Goal: Communication & Community: Answer question/provide support

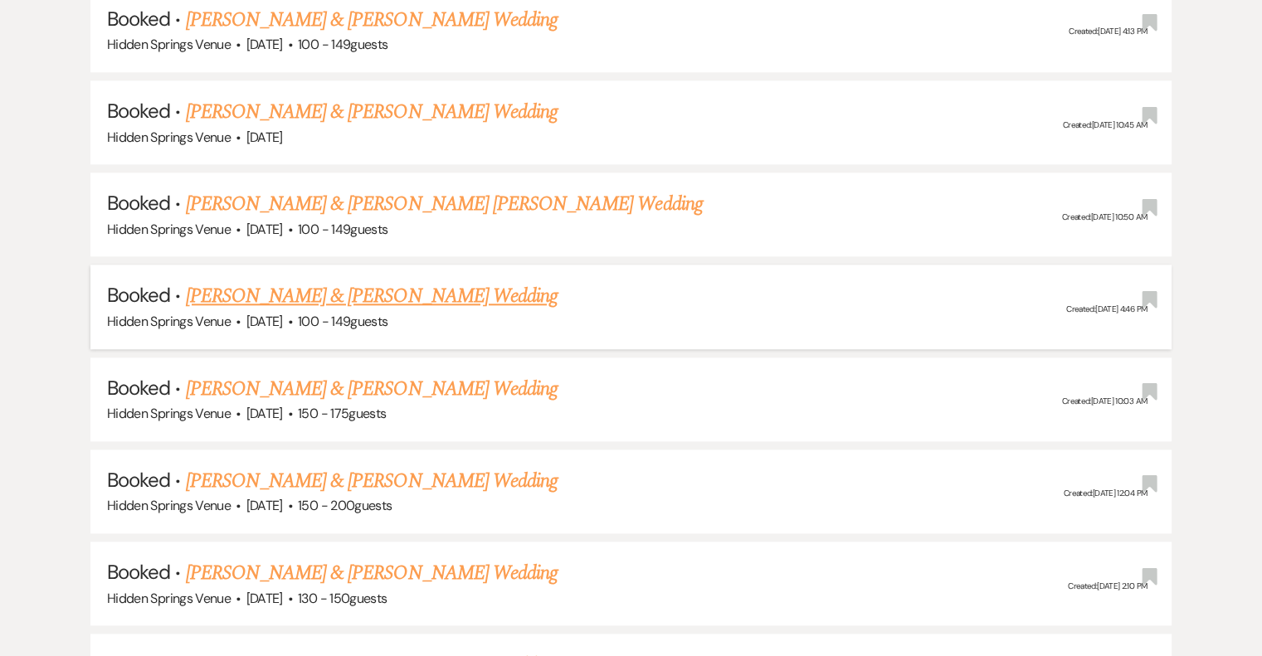
scroll to position [1825, 0]
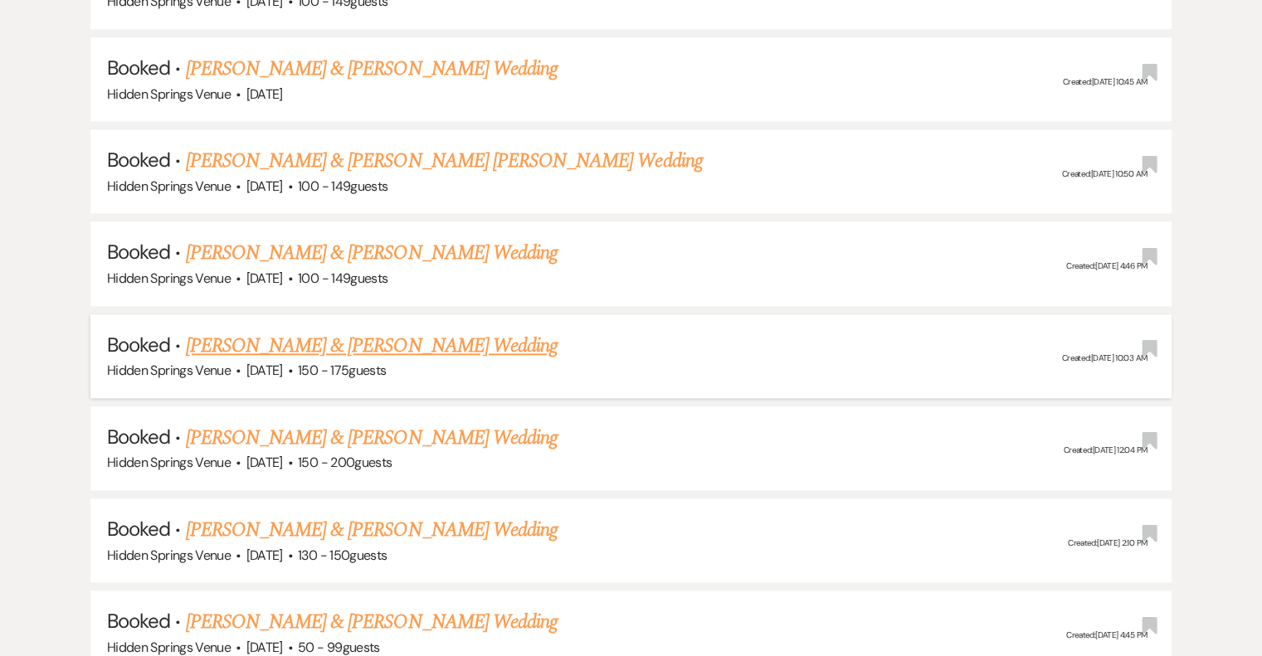
click at [468, 331] on link "[PERSON_NAME] & [PERSON_NAME] Wedding" at bounding box center [372, 346] width 372 height 30
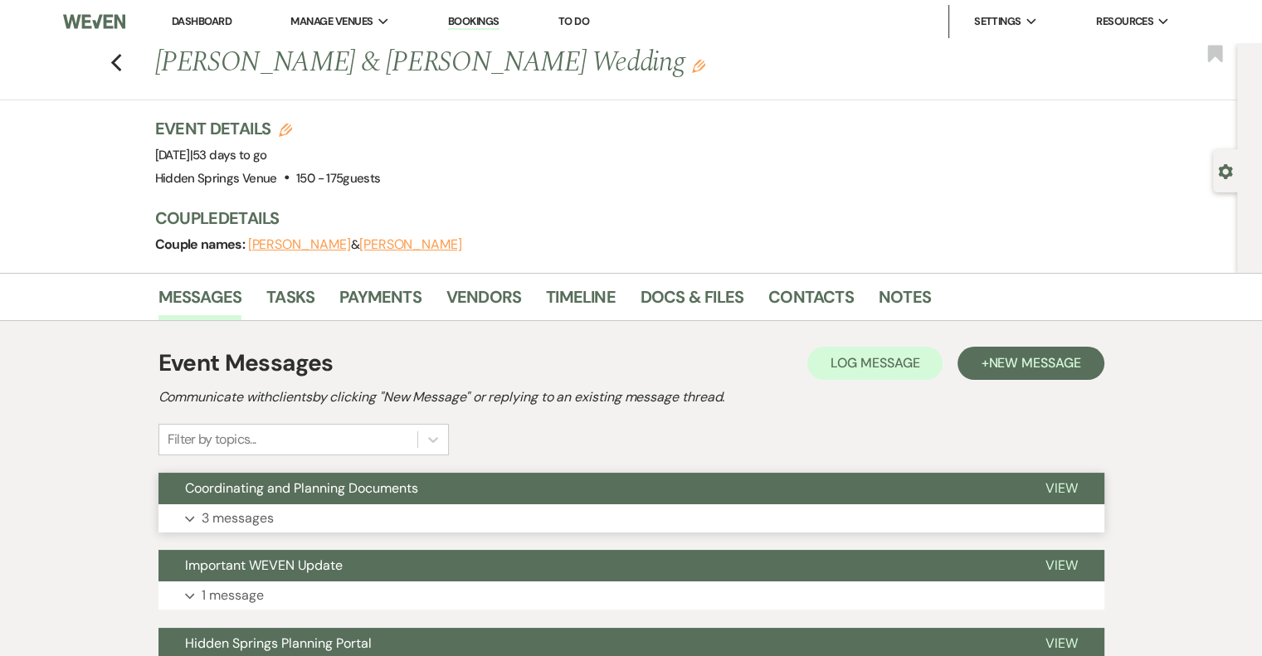
click at [268, 516] on p "3 messages" at bounding box center [238, 519] width 72 height 22
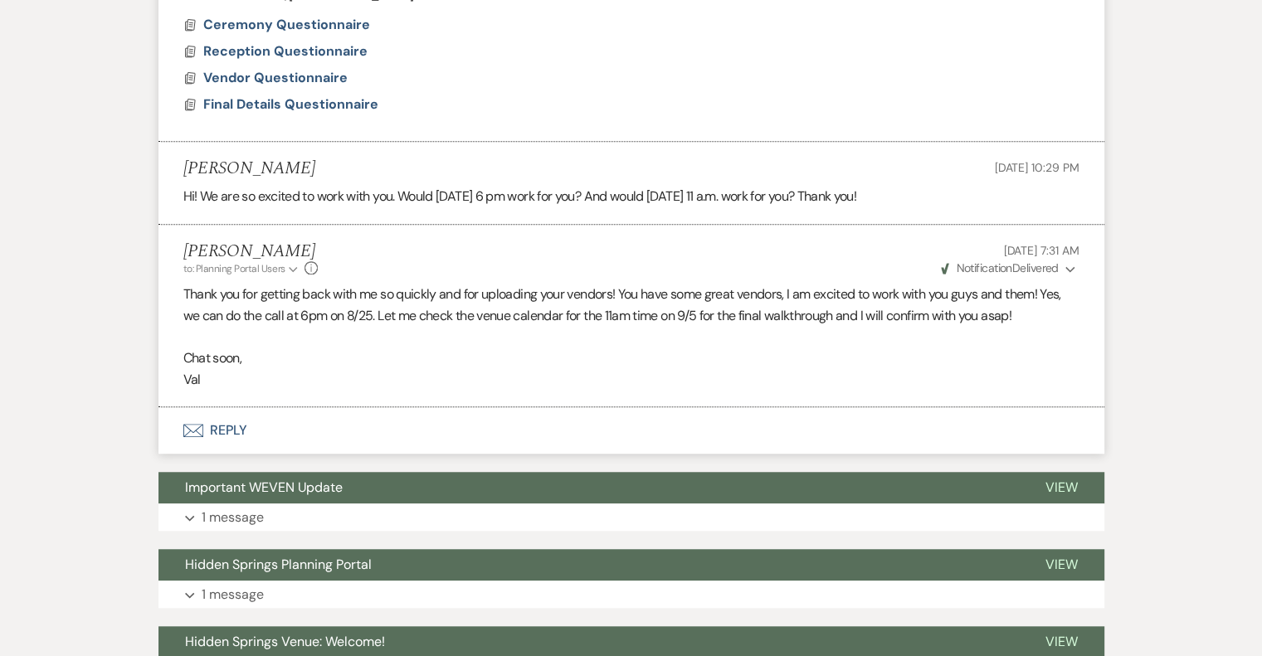
scroll to position [1244, 0]
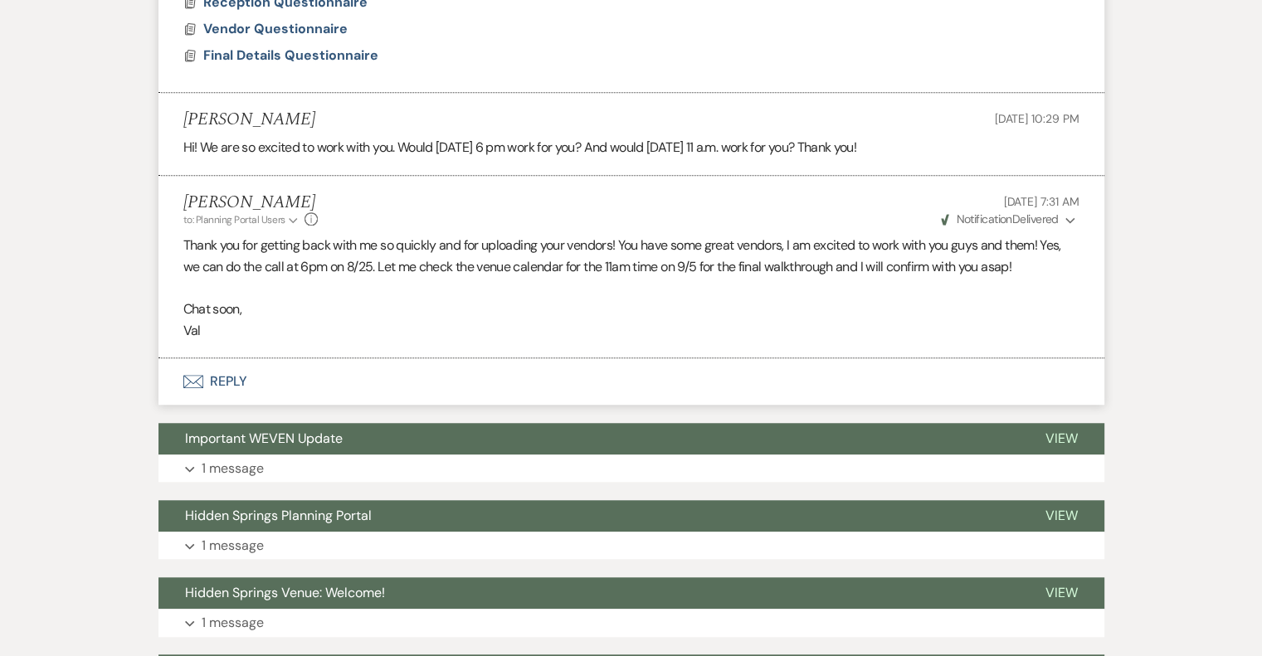
click at [323, 155] on p "Hi! We are so excited to work with you. Would [DATE] 6 pm work for you? And wou…" at bounding box center [631, 148] width 896 height 22
click at [229, 379] on button "Envelope Reply" at bounding box center [631, 381] width 946 height 46
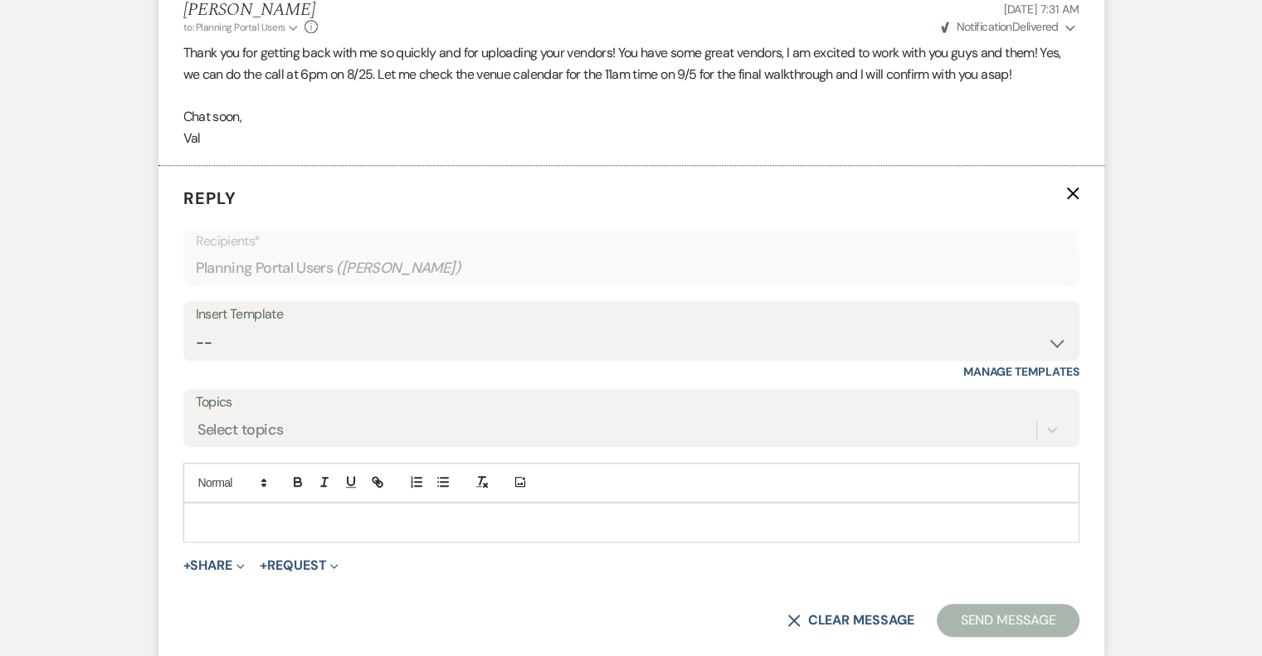
scroll to position [1445, 0]
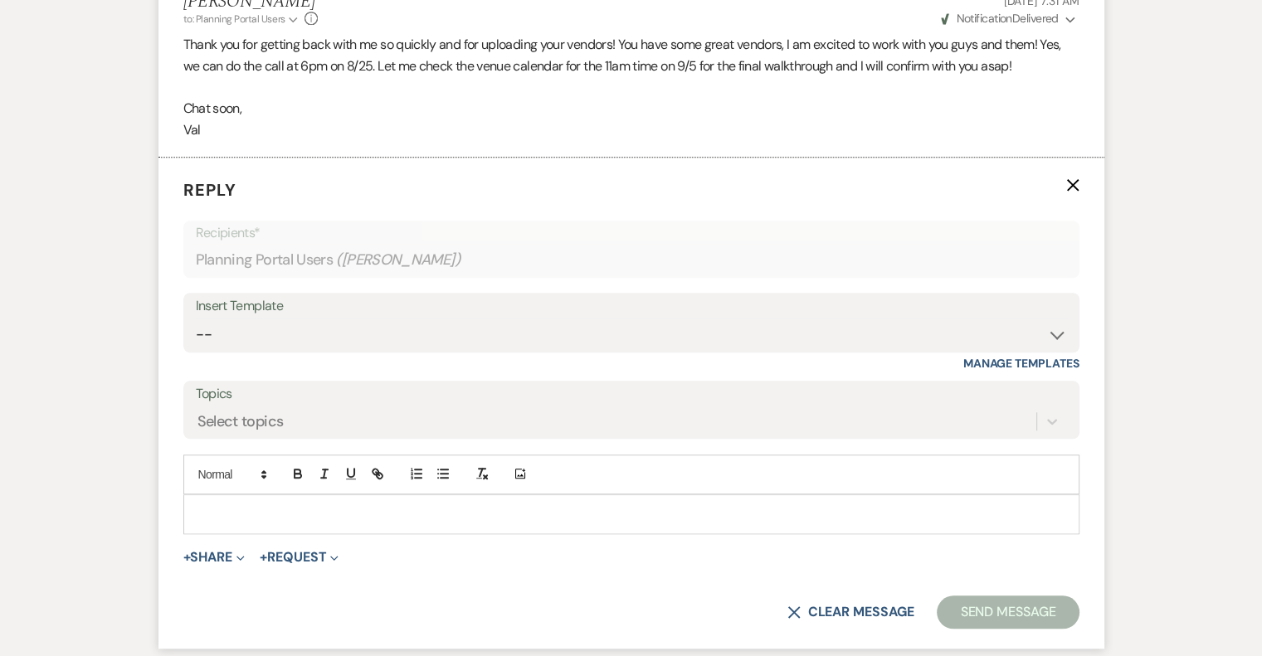
click at [246, 505] on p at bounding box center [631, 514] width 869 height 18
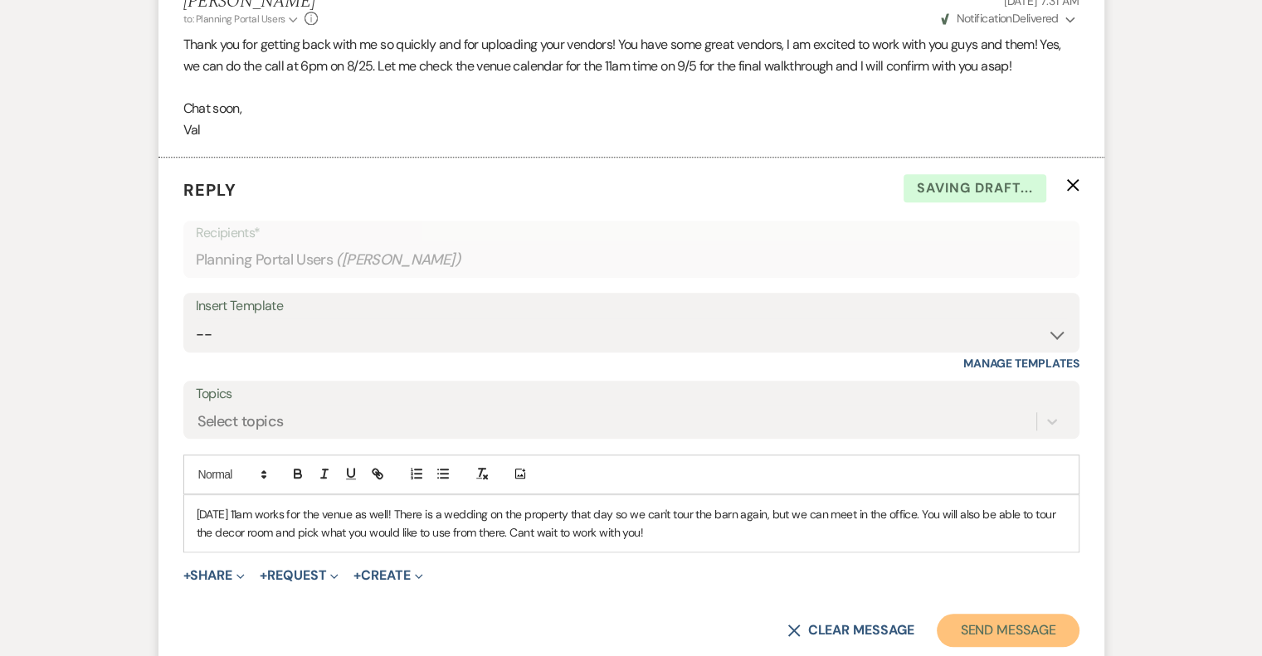
click at [985, 625] on button "Send Message" at bounding box center [1007, 630] width 142 height 33
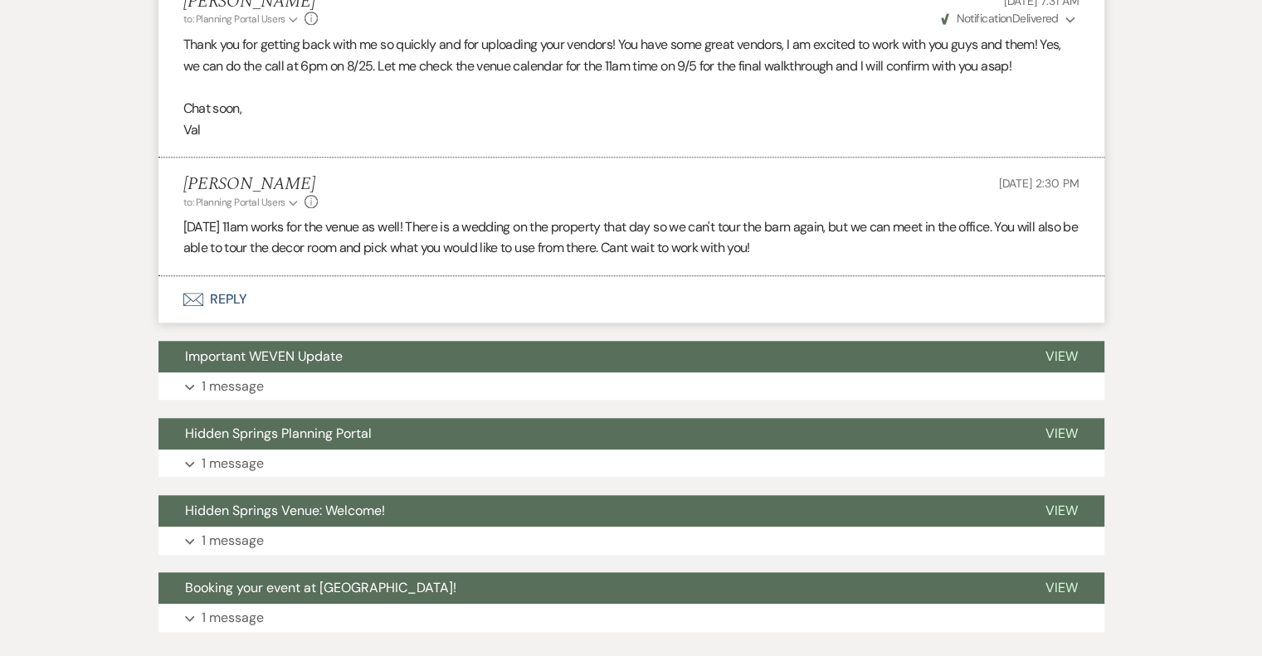
scroll to position [1362, 0]
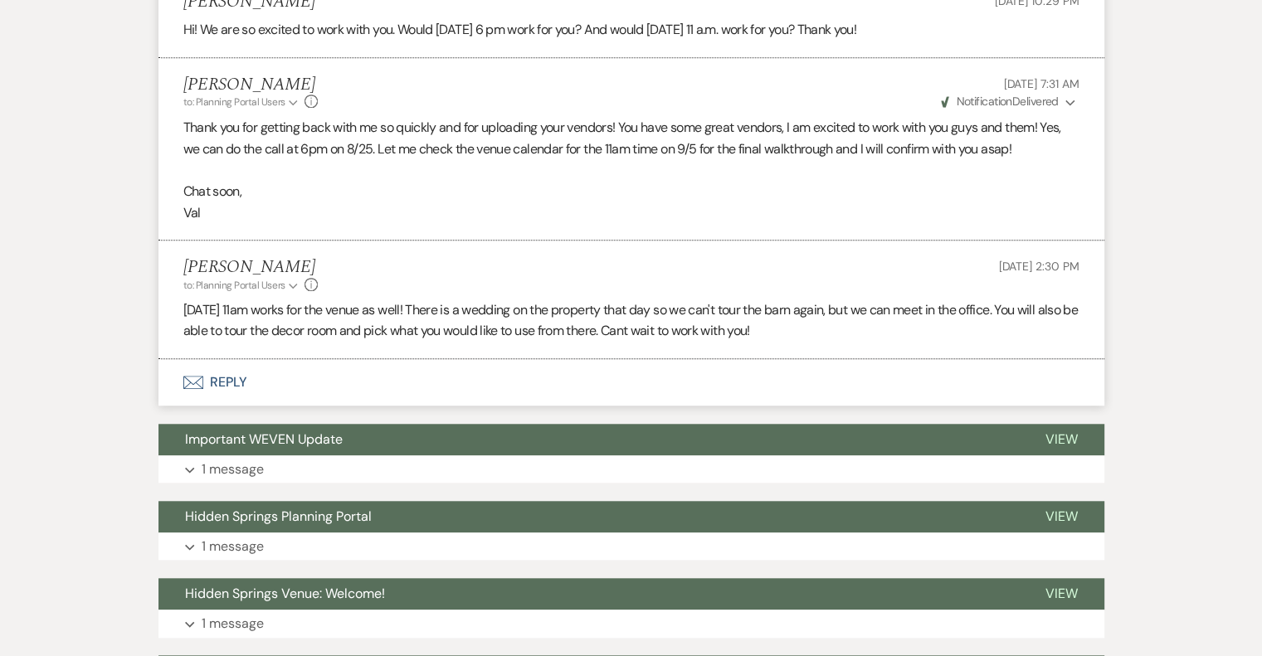
click at [1068, 97] on icon "Expand" at bounding box center [1070, 103] width 10 height 12
click at [1068, 97] on icon "Collapse" at bounding box center [1070, 103] width 10 height 12
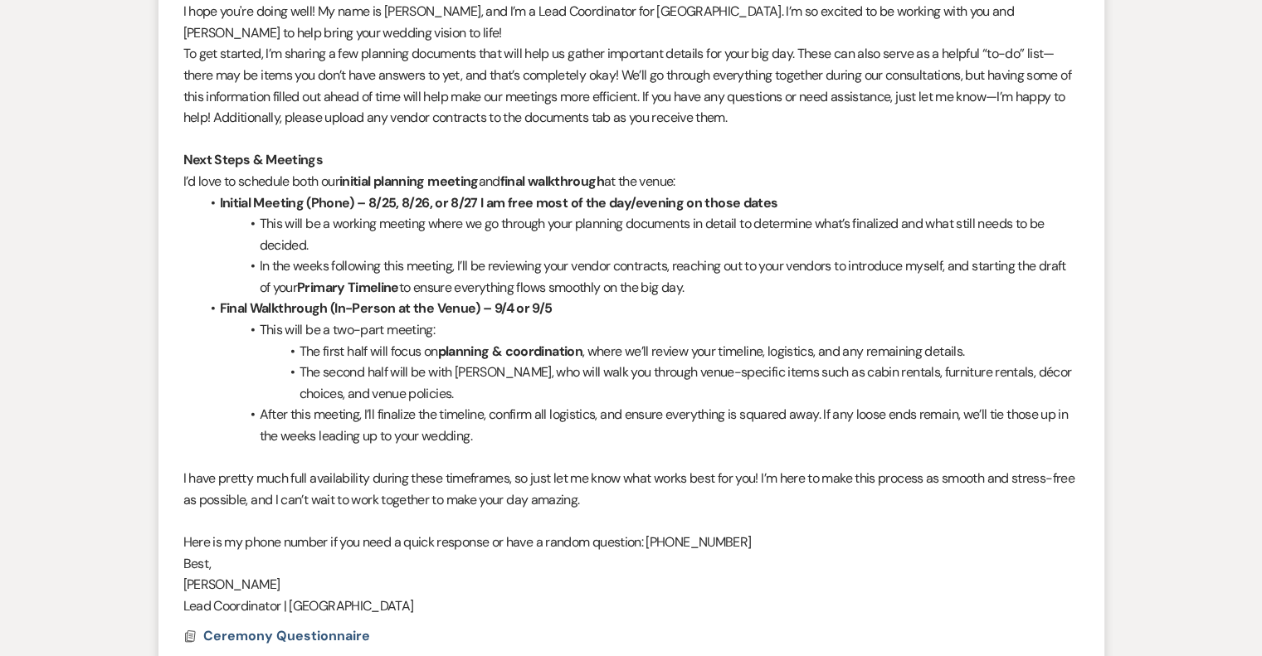
scroll to position [450, 0]
